Goal: Information Seeking & Learning: Learn about a topic

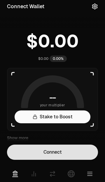
click at [61, 153] on button "Connect" at bounding box center [52, 152] width 91 height 15
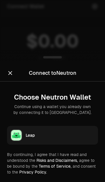
click at [51, 135] on div "Leap" at bounding box center [60, 136] width 69 height 6
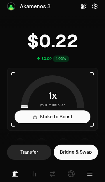
click at [98, 8] on icon "button" at bounding box center [95, 6] width 5 height 5
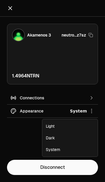
click at [92, 111] on icon "button" at bounding box center [91, 111] width 1 height 4
click at [23, 139] on div "Akamenos 3 neutro...z7sz 1.4964 NTRN Connections Appearance System Light Dark S…" at bounding box center [52, 88] width 105 height 143
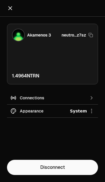
click at [96, 94] on button "Connections" at bounding box center [52, 98] width 91 height 13
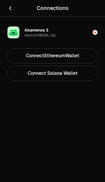
click at [8, 8] on icon "Close" at bounding box center [10, 8] width 6 height 6
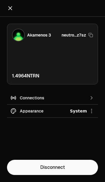
click at [9, 8] on icon "Close" at bounding box center [10, 8] width 6 height 6
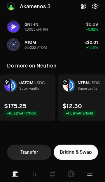
scroll to position [0, 199]
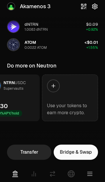
click at [56, 94] on link "Use your tokens to earn more crypto." at bounding box center [70, 98] width 56 height 47
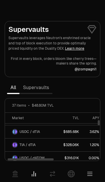
scroll to position [80, 0]
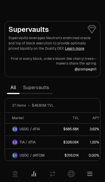
click at [32, 88] on link "Supervaults" at bounding box center [36, 88] width 33 height 12
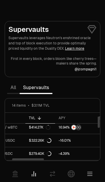
scroll to position [16, 30]
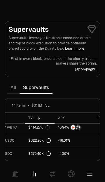
click at [52, 176] on icon at bounding box center [52, 174] width 7 height 7
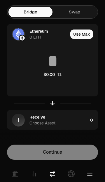
click at [72, 178] on link at bounding box center [71, 174] width 16 height 16
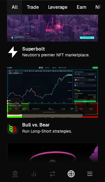
scroll to position [68, 0]
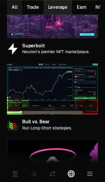
click at [58, 5] on button "Leverage 6" at bounding box center [58, 7] width 29 height 14
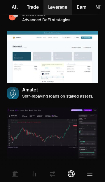
scroll to position [246, 0]
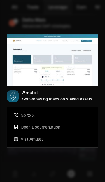
click at [76, 19] on div at bounding box center [52, 91] width 105 height 182
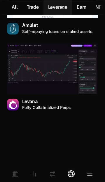
scroll to position [315, 0]
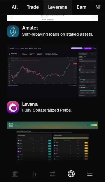
click at [75, 76] on img at bounding box center [52, 72] width 91 height 52
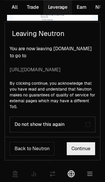
click at [83, 151] on link "Continue" at bounding box center [81, 148] width 29 height 13
